Goal: Check status: Check status

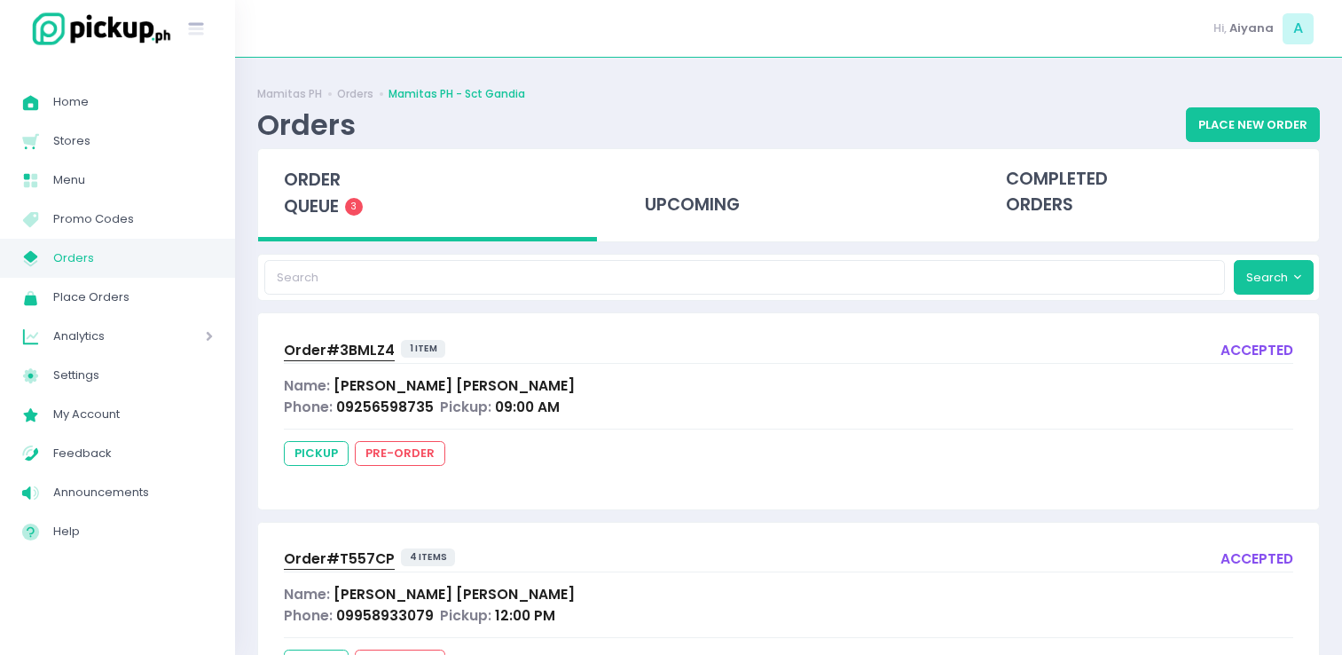
scroll to position [35, 0]
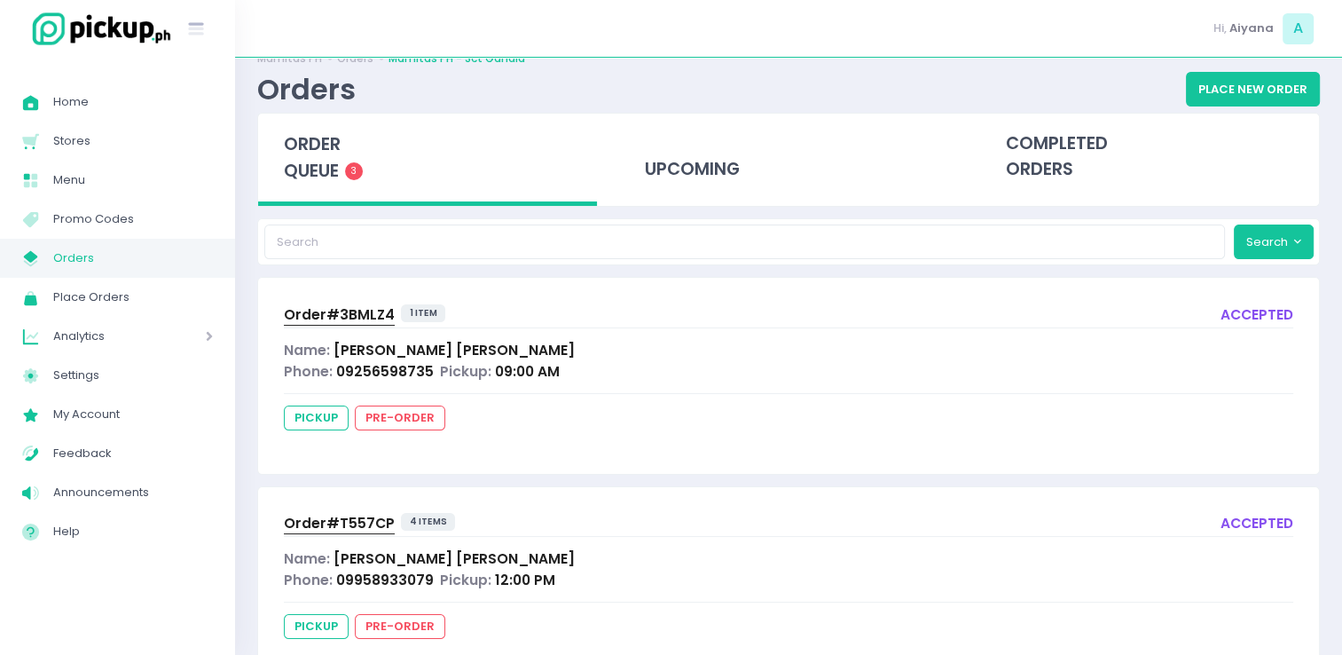
click at [205, 265] on span "Orders" at bounding box center [133, 258] width 160 height 23
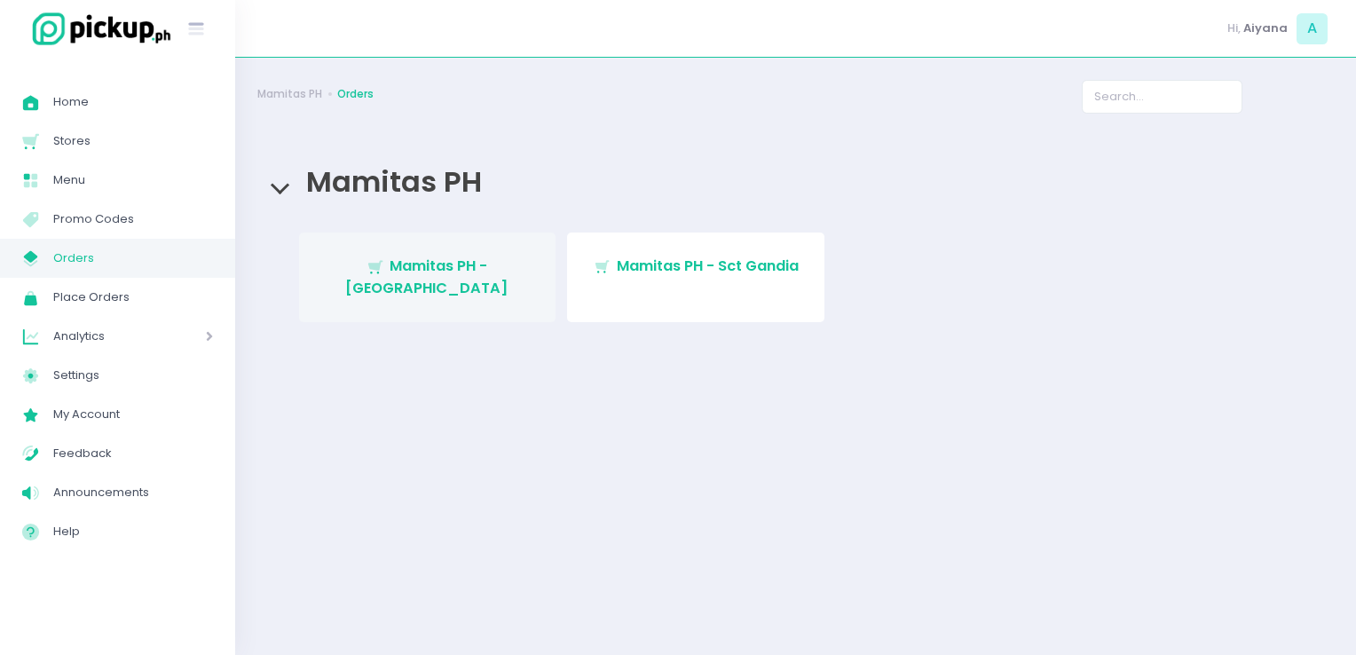
click at [508, 261] on span "Mamitas PH - [GEOGRAPHIC_DATA]" at bounding box center [426, 277] width 163 height 42
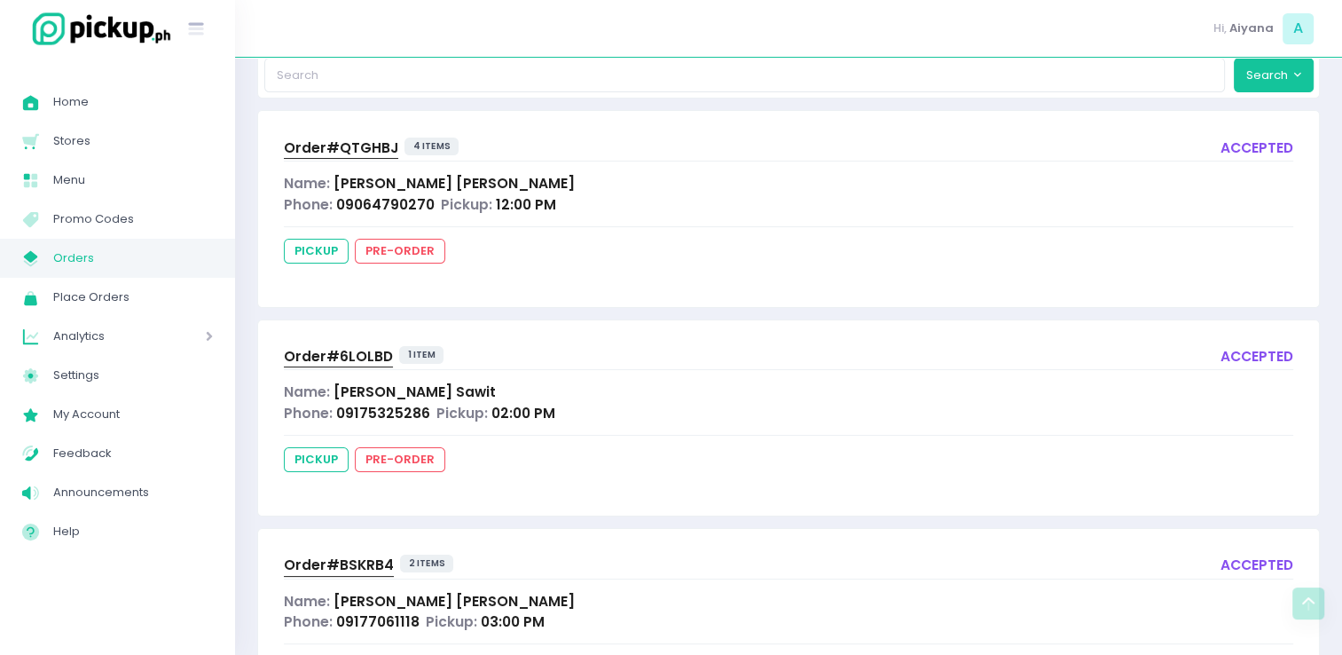
scroll to position [124, 0]
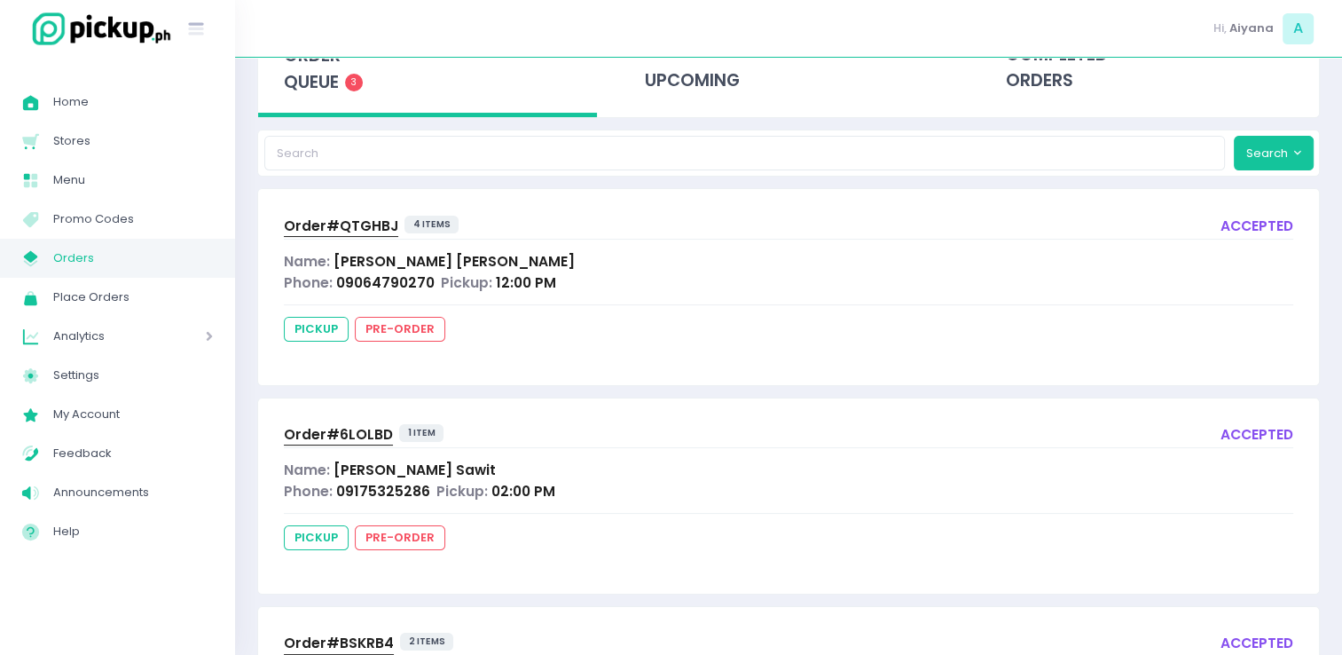
click at [125, 250] on span "Orders" at bounding box center [133, 258] width 160 height 23
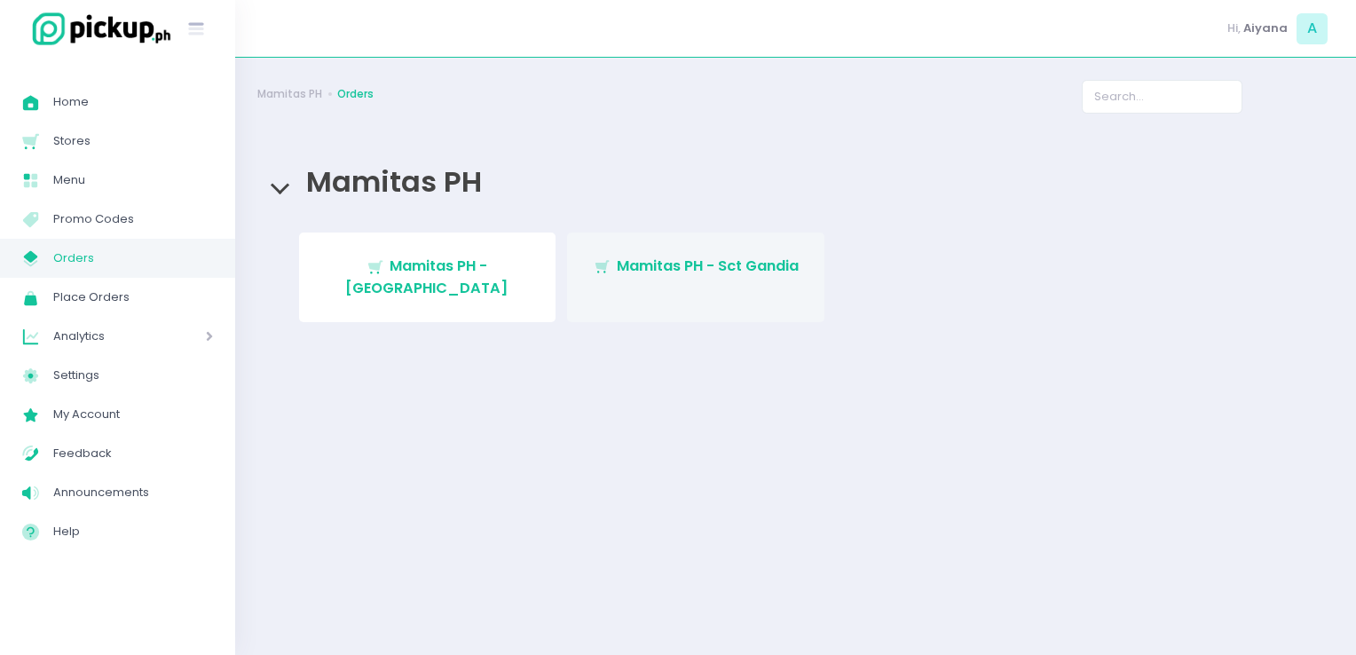
click at [586, 264] on link "Stockholm-icons / Shopping / Cart1 Created with Sketch. Mamitas PH - Sct Gandia" at bounding box center [695, 277] width 257 height 90
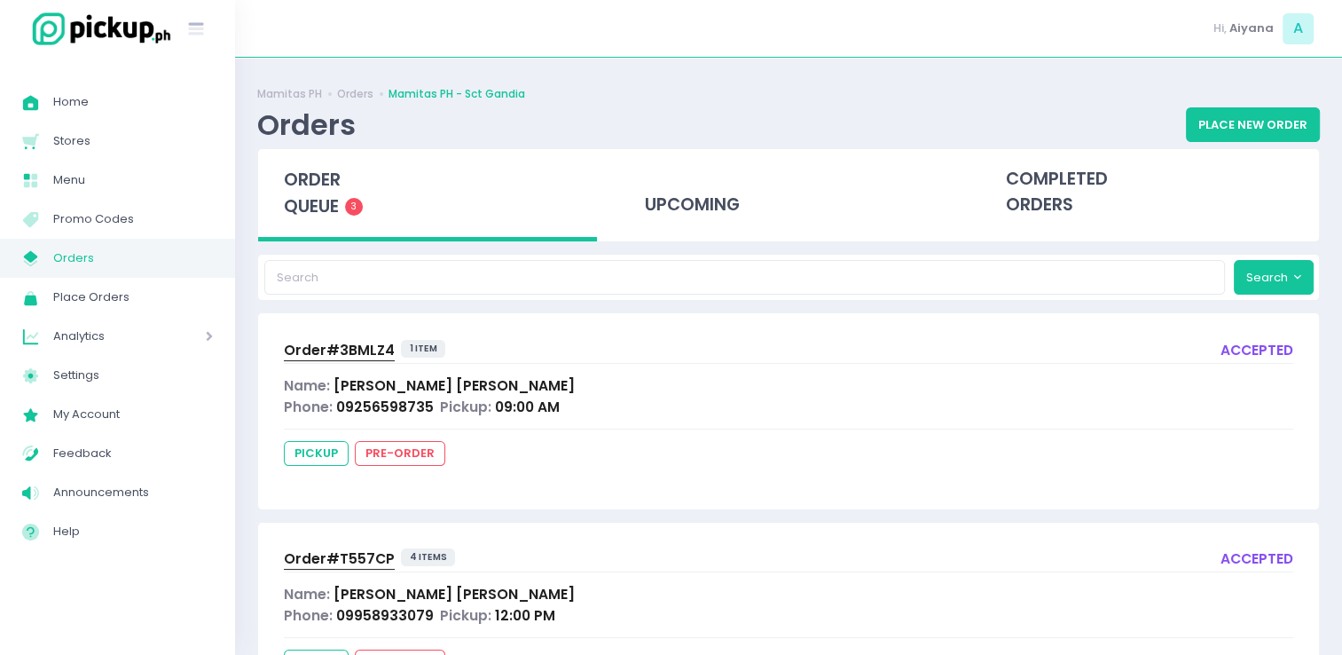
click at [343, 549] on span "Order# T557CP" at bounding box center [339, 558] width 111 height 19
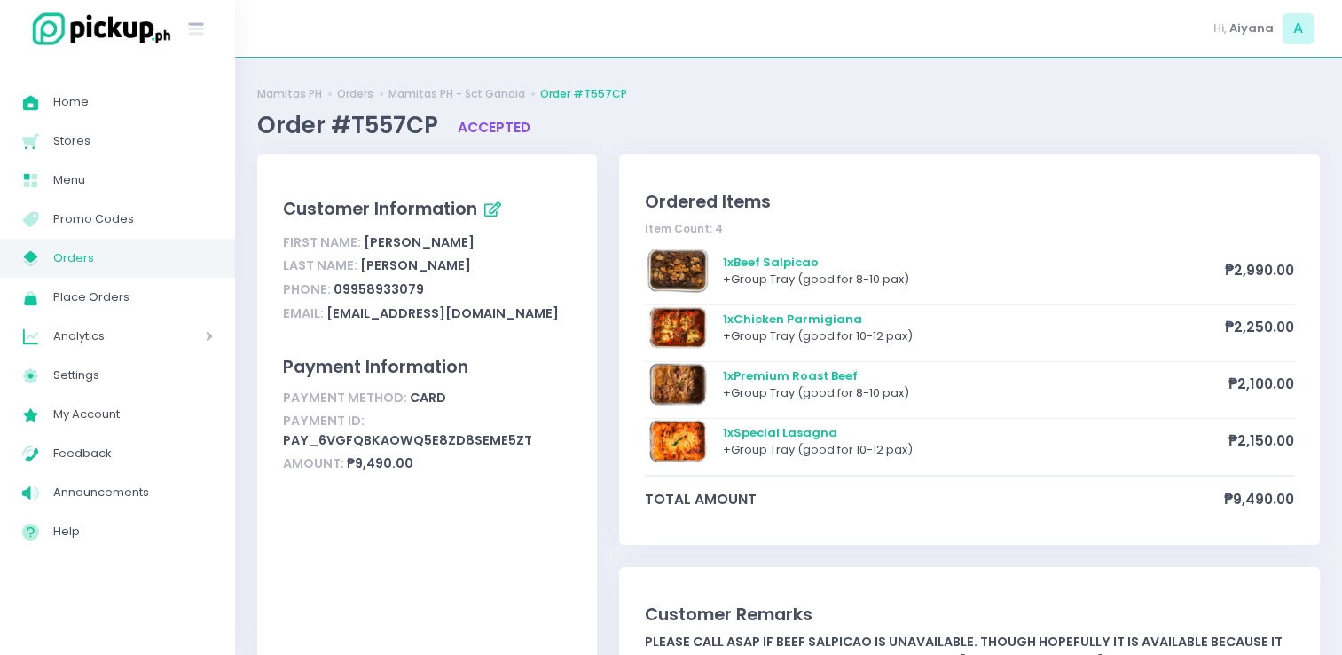
click at [63, 247] on span "Orders" at bounding box center [133, 258] width 160 height 23
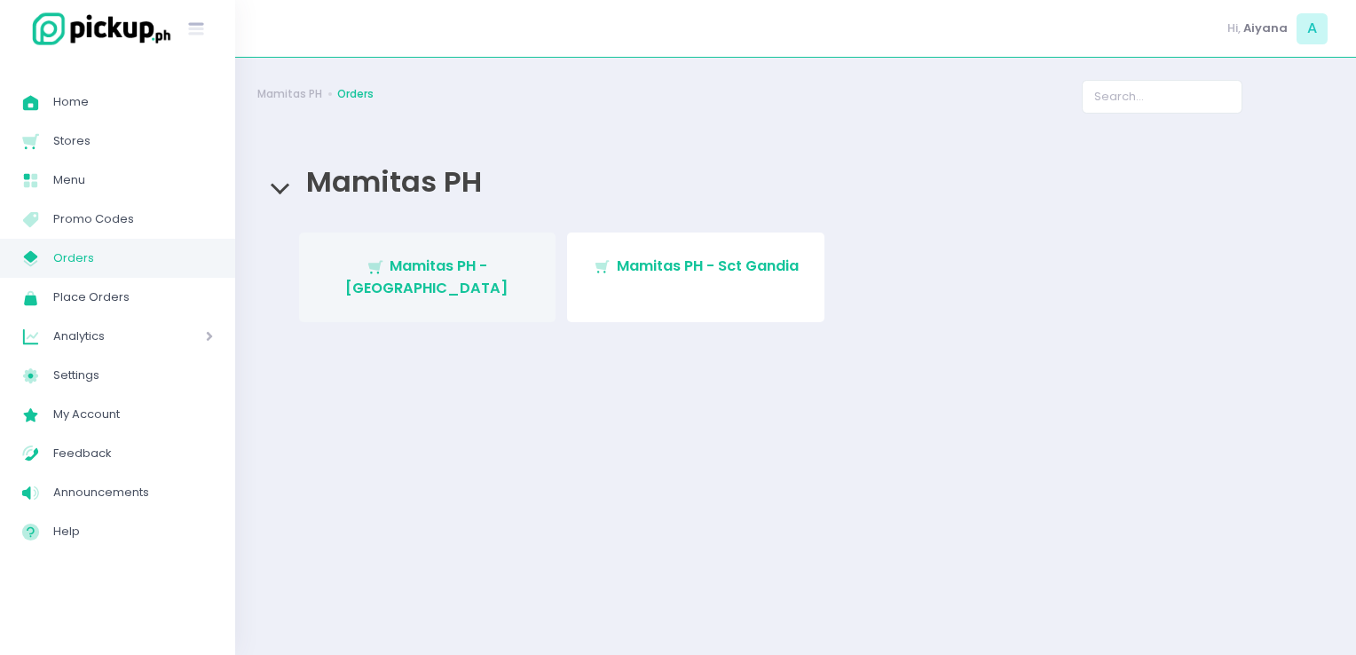
click at [447, 286] on link "Stockholm-icons / Shopping / Cart1 Created with Sketch. Mamitas PH - [GEOGRAPHI…" at bounding box center [427, 277] width 257 height 90
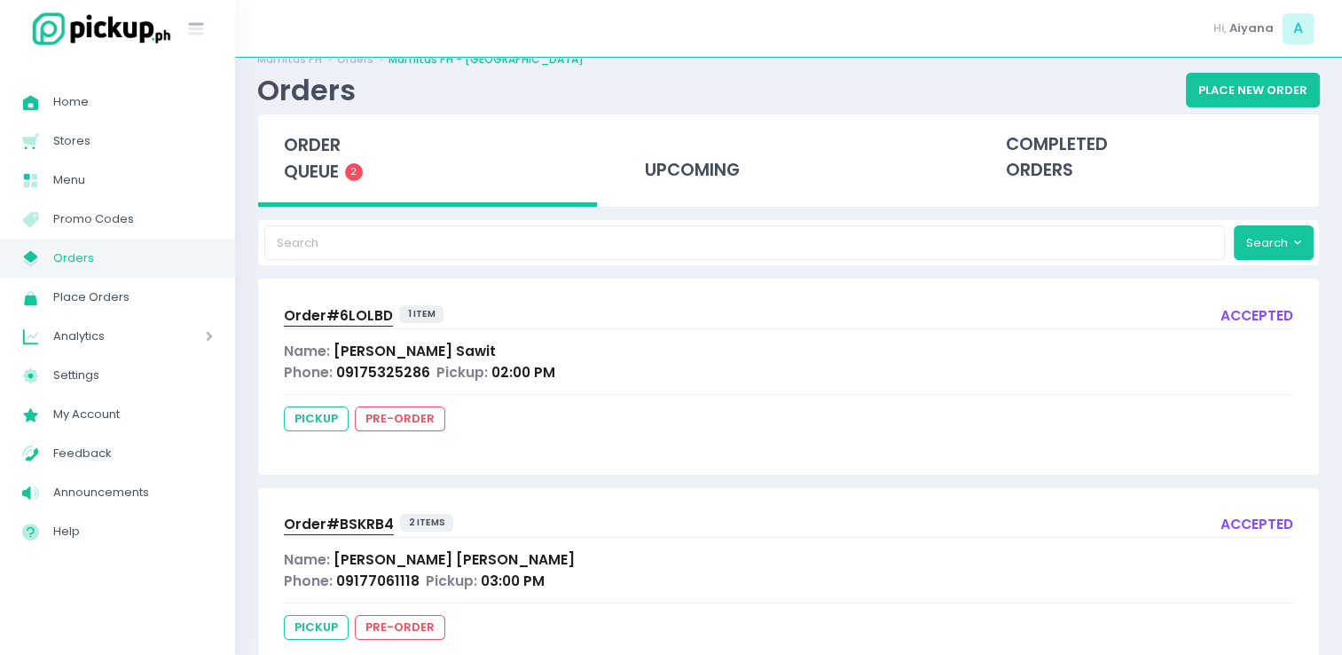
scroll to position [34, 0]
click at [92, 239] on link "My Store Created with Sketch. Orders" at bounding box center [117, 258] width 235 height 39
